Goal: Information Seeking & Learning: Compare options

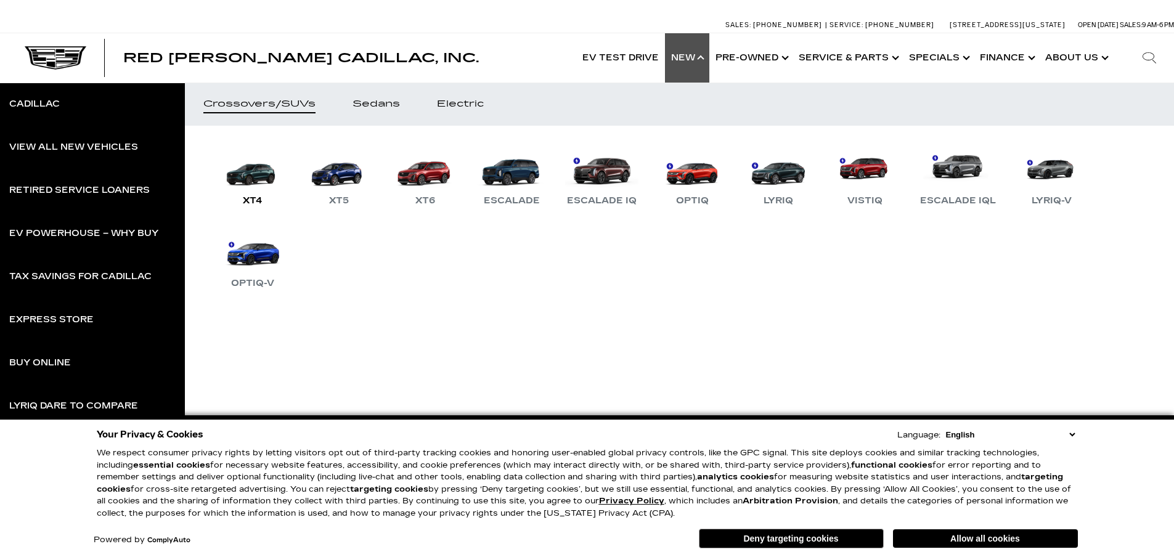
click at [253, 187] on link "XT4" at bounding box center [253, 176] width 74 height 64
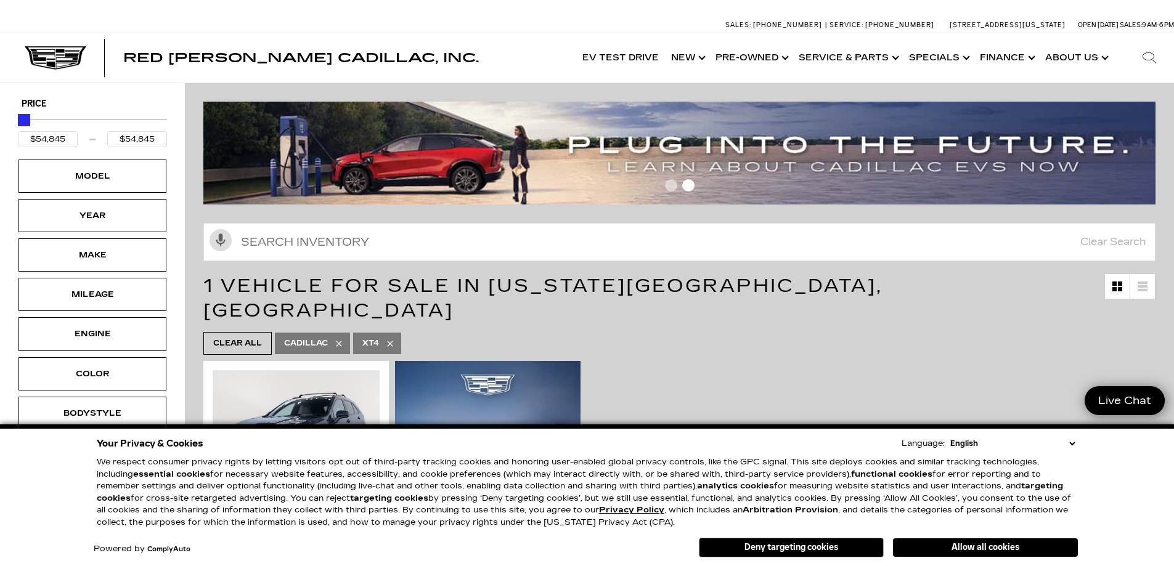
click at [386, 339] on icon at bounding box center [390, 344] width 10 height 10
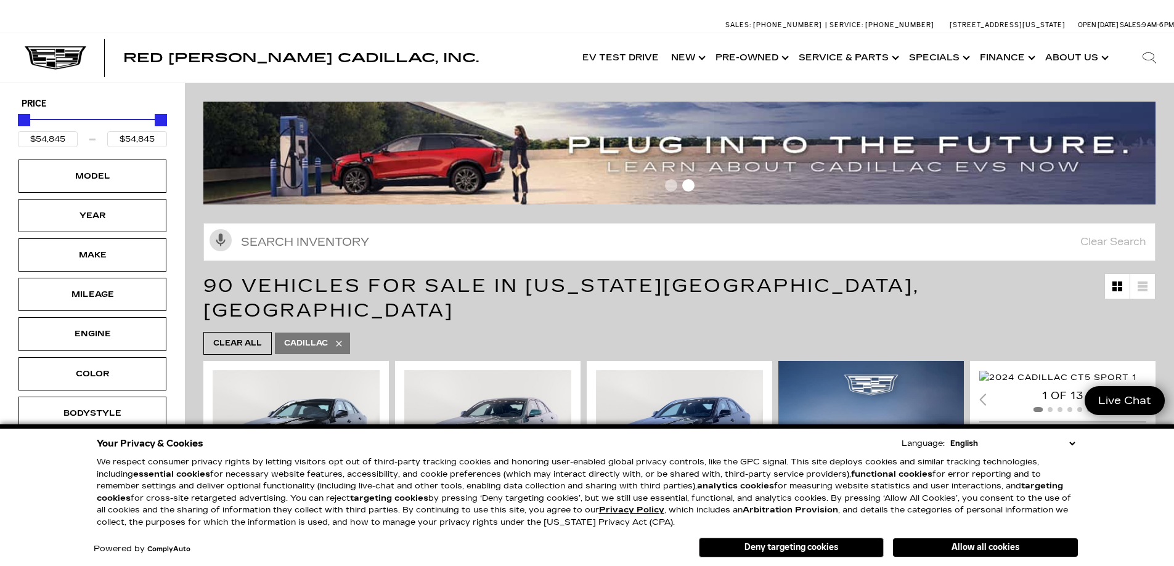
type input "$44,684"
type input "$179,434"
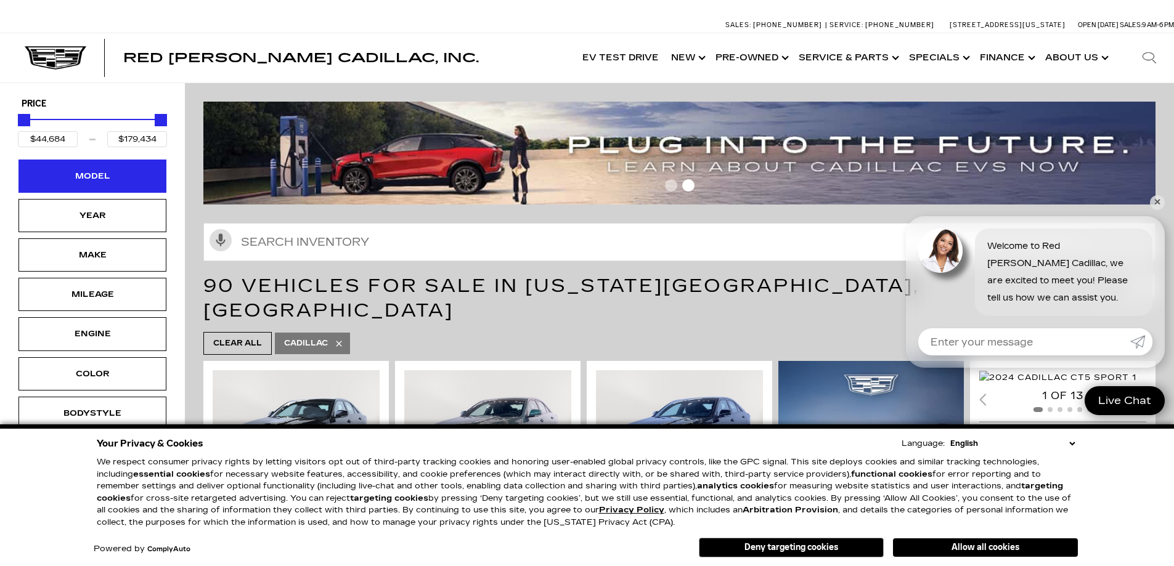
click at [109, 173] on div "Model" at bounding box center [93, 176] width 62 height 14
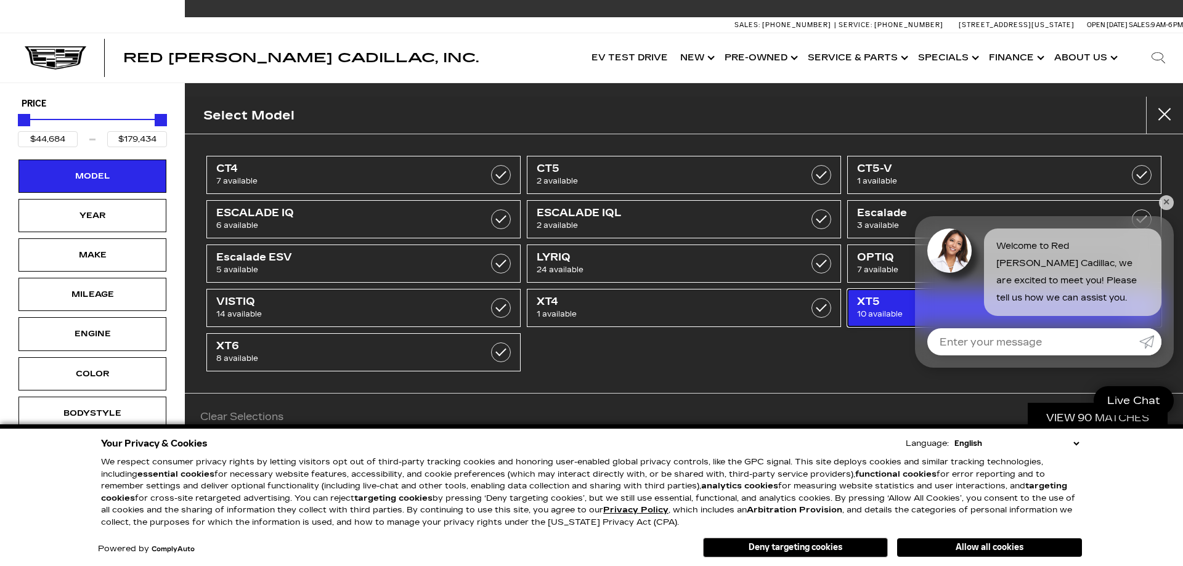
click at [875, 309] on span "10 available" at bounding box center [982, 314] width 250 height 12
type input "$56,631"
type input "$65,169"
checkbox input "true"
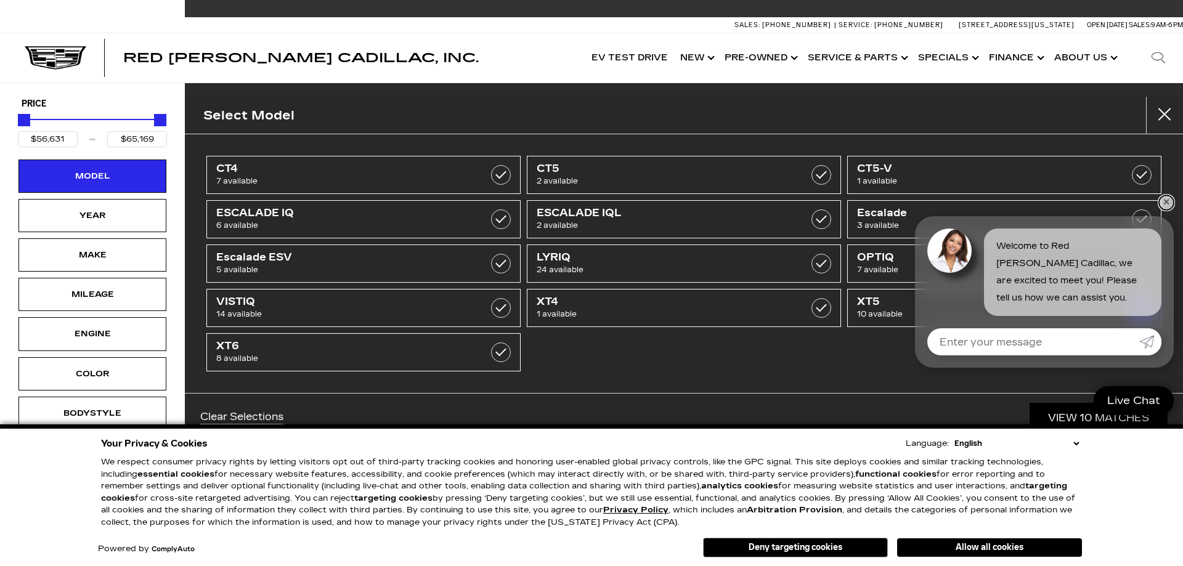
click at [1172, 203] on link "✕" at bounding box center [1166, 202] width 15 height 15
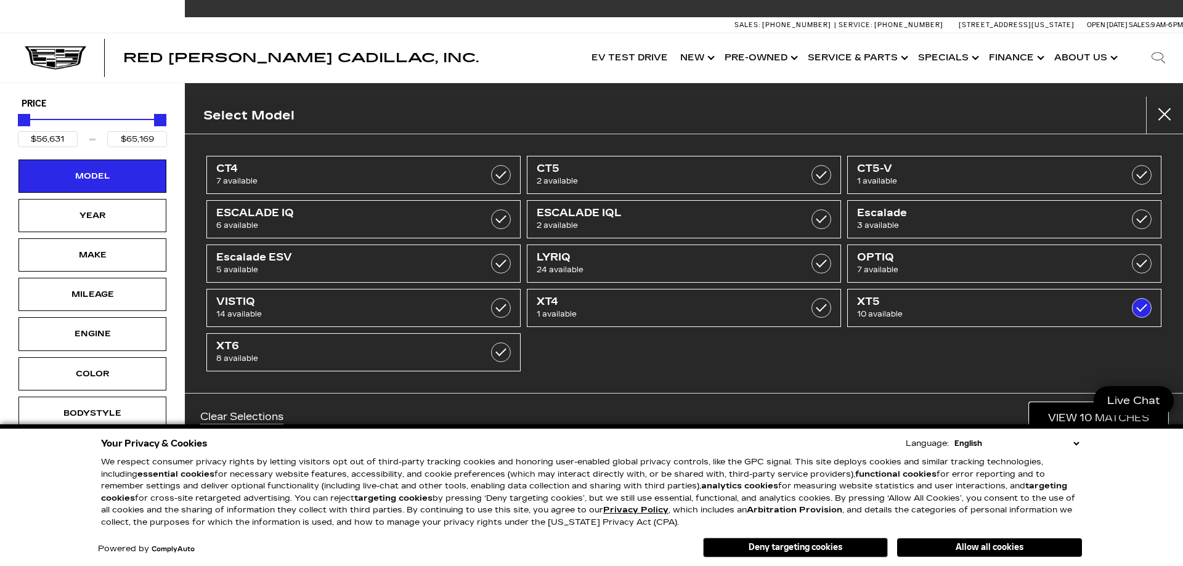
click at [1088, 420] on link "View 10 Matches" at bounding box center [1099, 418] width 138 height 30
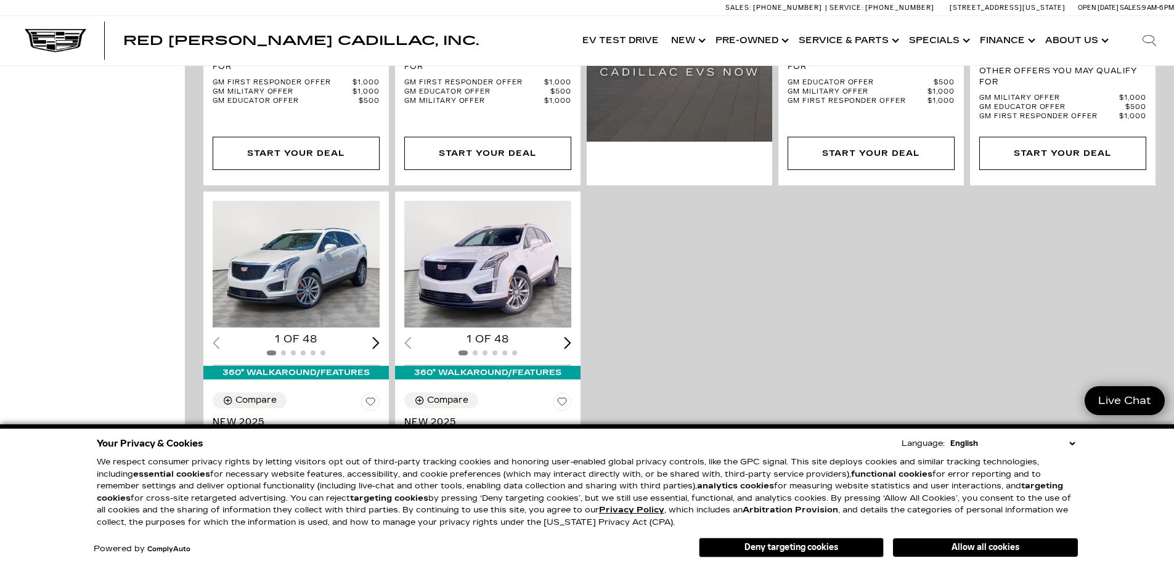
scroll to position [1233, 0]
